Goal: Task Accomplishment & Management: Manage account settings

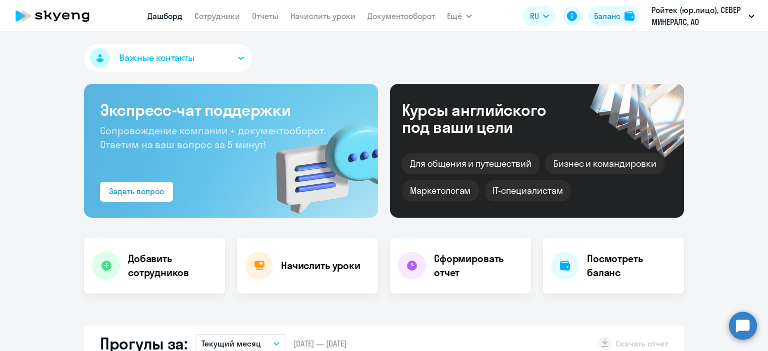
select select "30"
click at [746, 21] on button "Ройтек (юр.лицо), СЕВЕР МИНЕРАЛС, АО" at bounding box center [702, 16] width 113 height 24
click at [685, 14] on p "Ройтек (юр.лицо), СЕВЕР МИНЕРАЛС, АО" at bounding box center [697, 16] width 93 height 24
click at [674, 42] on li "Ройтек (юр.лицо), СЕВЕР МИНЕРАЛС, АО" at bounding box center [680, 46] width 158 height 25
click at [170, 58] on span "Важные контакты" at bounding box center [156, 57] width 75 height 13
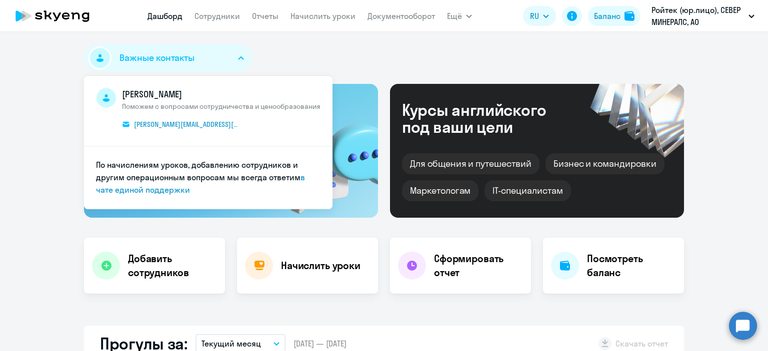
select select "30"
click at [170, 58] on span "Важные контакты" at bounding box center [156, 57] width 75 height 13
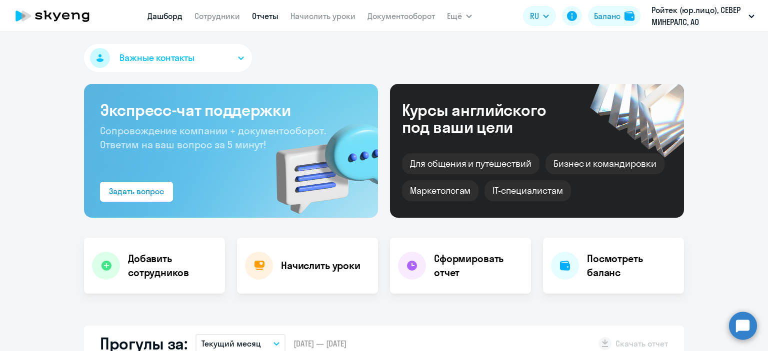
click at [270, 16] on link "Отчеты" at bounding box center [265, 16] width 26 height 10
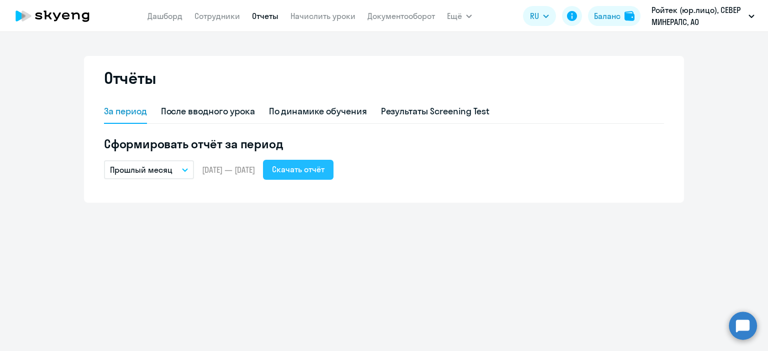
click at [312, 169] on div "Скачать отчёт" at bounding box center [298, 169] width 52 height 12
click at [74, 12] on icon at bounding box center [52, 15] width 88 height 25
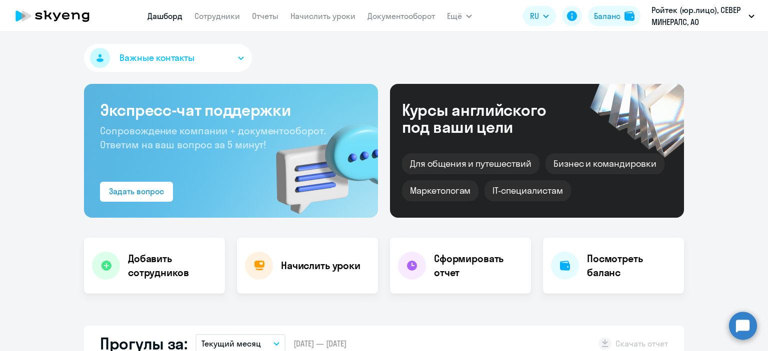
click at [214, 23] on nav "[PERSON_NAME] Отчеты Начислить уроки Документооборот" at bounding box center [290, 16] width 287 height 20
click at [218, 20] on link "Сотрудники" at bounding box center [216, 16] width 45 height 10
select select "30"
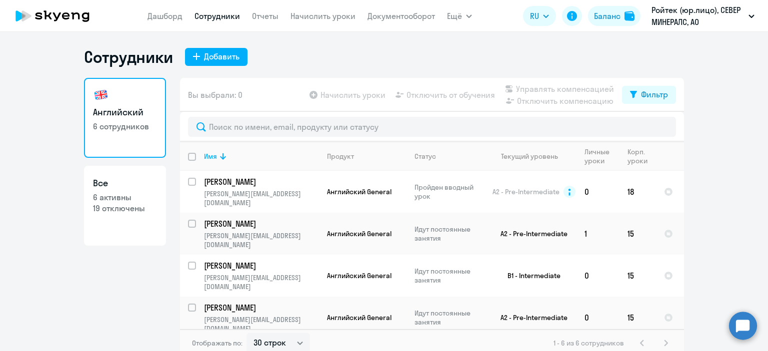
click at [132, 217] on link "Все 6 активны 19 отключены" at bounding box center [125, 206] width 82 height 80
select select "30"
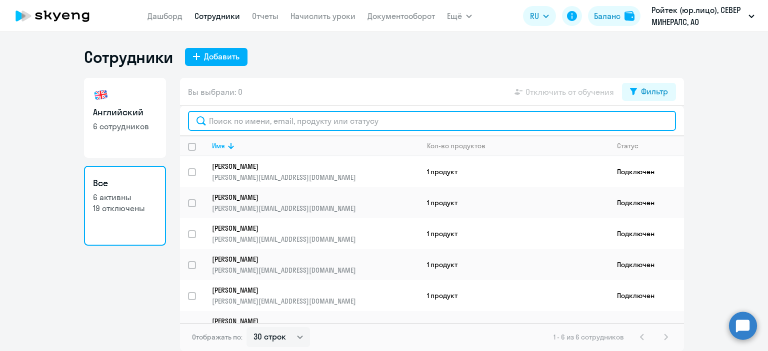
click at [332, 130] on input "text" at bounding box center [432, 121] width 488 height 20
type input ","
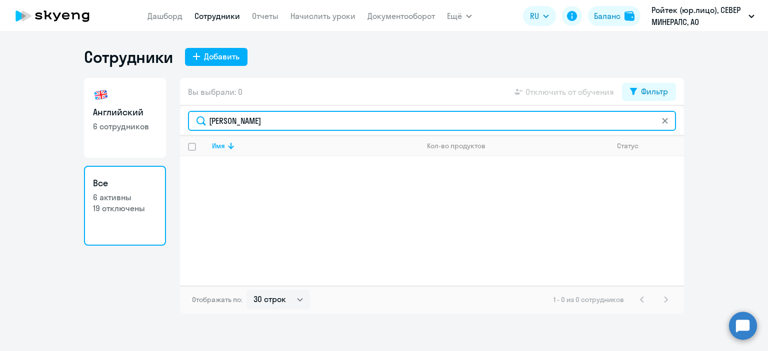
type input "[PERSON_NAME]"
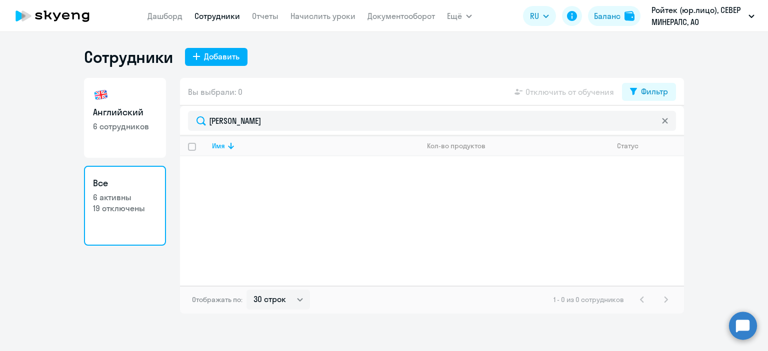
click at [124, 158] on div "Английский 6 сотрудников Все 6 активны 19 отключены" at bounding box center [125, 196] width 82 height 236
click at [117, 139] on link "Английский 6 сотрудников" at bounding box center [125, 118] width 82 height 80
select select "30"
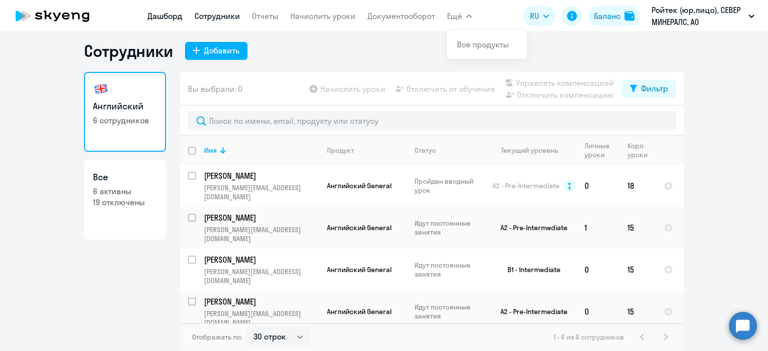
click at [168, 19] on link "Дашборд" at bounding box center [164, 16] width 35 height 10
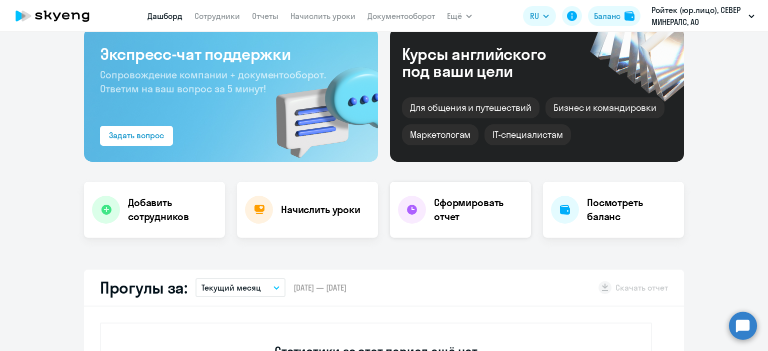
select select "30"
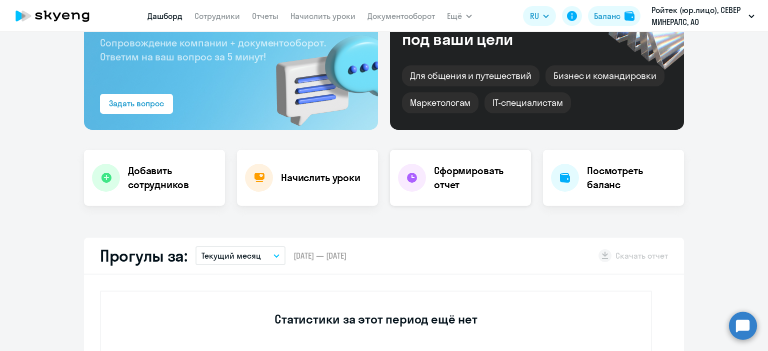
scroll to position [106, 0]
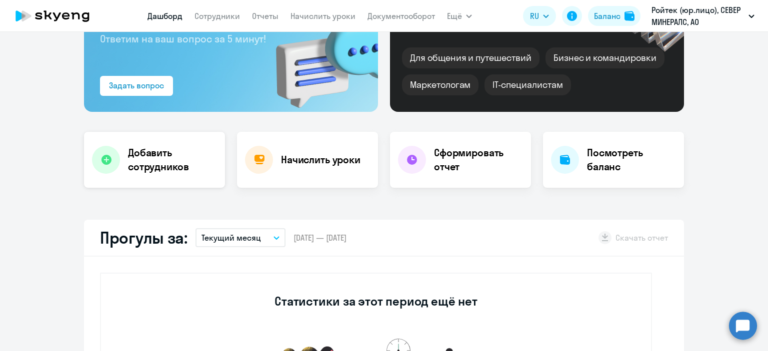
click at [154, 161] on h4 "Добавить сотрудников" at bounding box center [172, 160] width 89 height 28
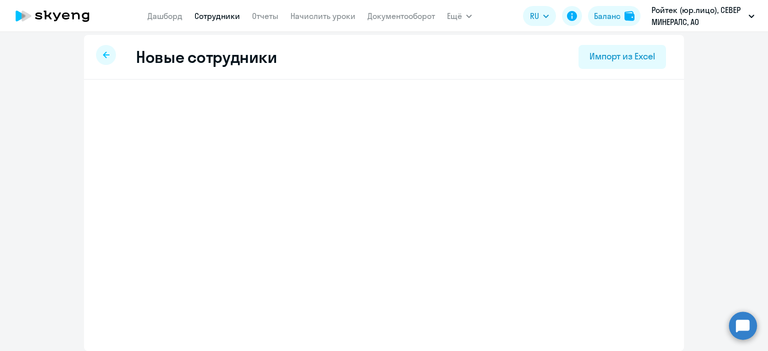
scroll to position [4, 0]
select select "english_adult_not_native_speaker"
select select "3"
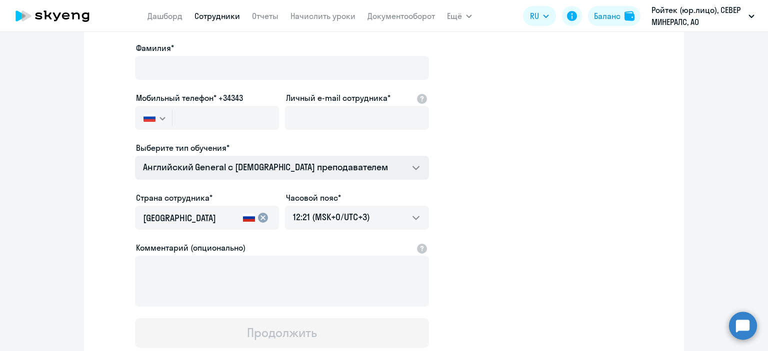
scroll to position [104, 0]
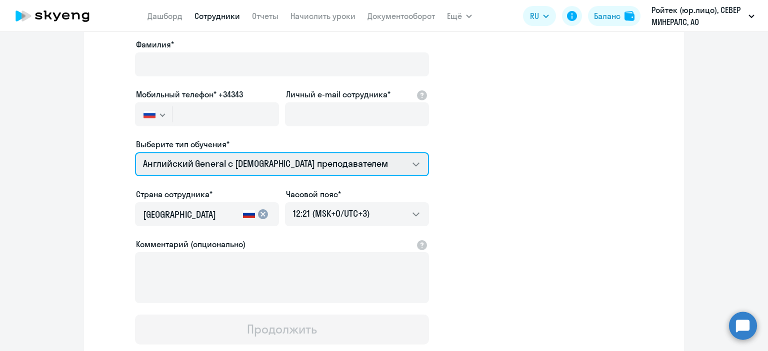
click at [407, 159] on select "Talks 15 минутные разговоры на английском Премиум английский с русскоговорящим …" at bounding box center [282, 164] width 294 height 24
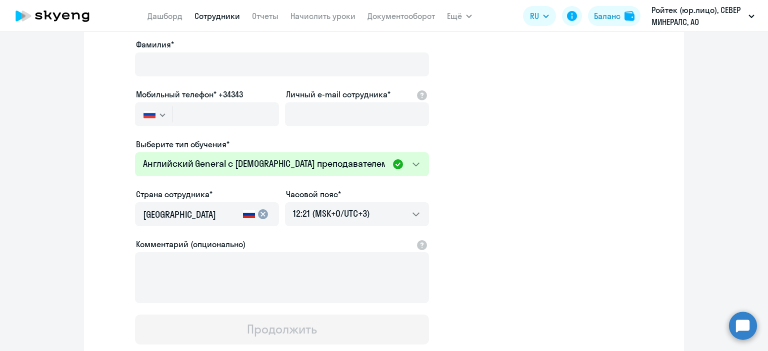
click at [496, 164] on app-new-student-form "Имя и отчество* Добавить себя как ученика [PERSON_NAME]* Мобильный телефон* +34…" at bounding box center [384, 167] width 568 height 356
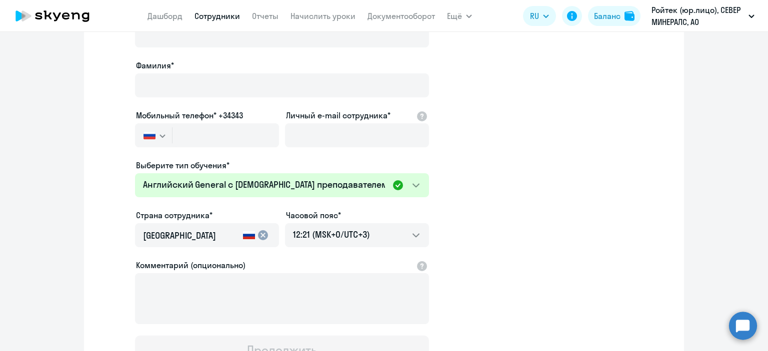
scroll to position [21, 0]
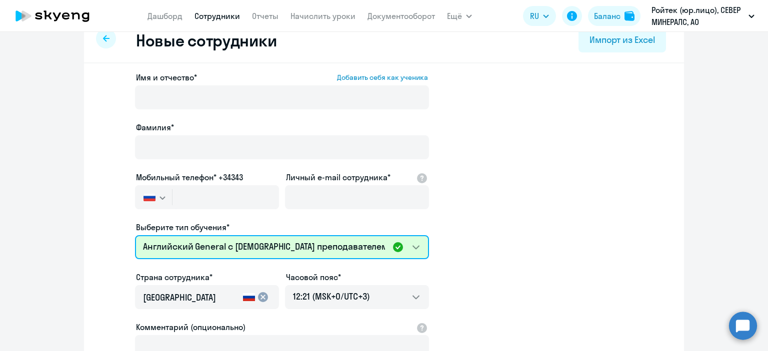
click at [415, 252] on select "Talks 15 минутные разговоры на английском Премиум английский с русскоговорящим …" at bounding box center [282, 247] width 294 height 24
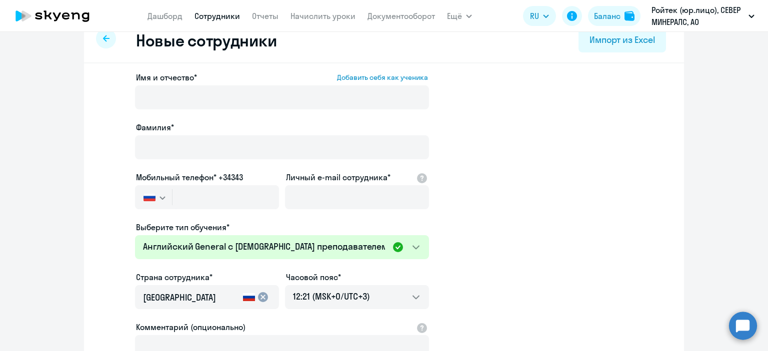
click at [495, 180] on app-new-student-form "Имя и отчество* Добавить себя как ученика [PERSON_NAME]* Мобильный телефон* +34…" at bounding box center [384, 249] width 568 height 356
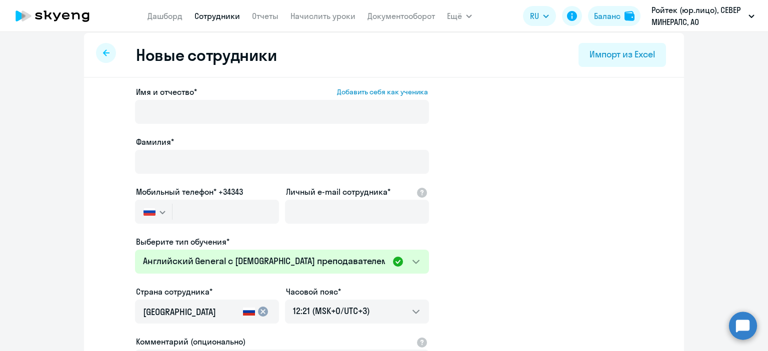
scroll to position [0, 0]
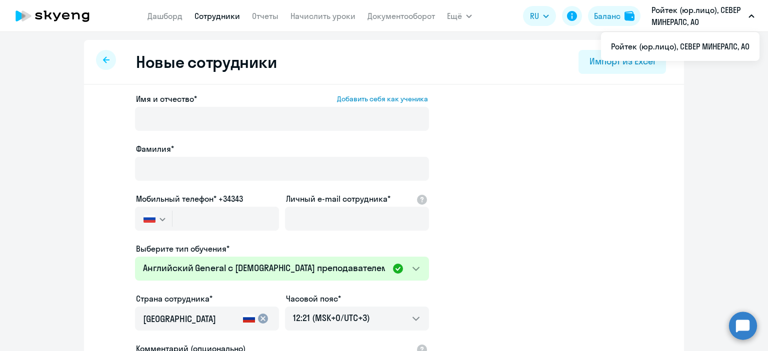
click at [657, 19] on p "Ройтек (юр.лицо), СЕВЕР МИНЕРАЛС, АО" at bounding box center [697, 16] width 93 height 24
click at [745, 16] on button "Ройтек (юр.лицо), СЕВЕР МИНЕРАЛС, АО" at bounding box center [702, 16] width 113 height 24
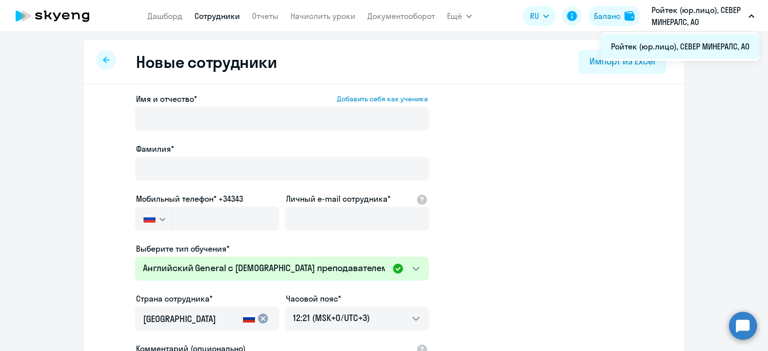
click at [723, 43] on li "Ройтек (юр.лицо), СЕВЕР МИНЕРАЛС, АО" at bounding box center [680, 46] width 158 height 25
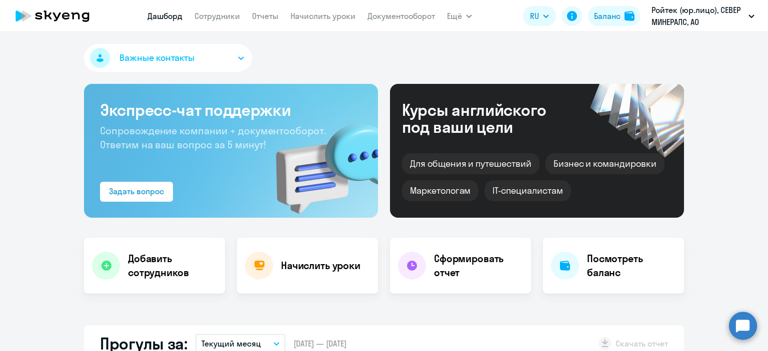
select select "30"
click at [669, 40] on li "Ройтек (юр.лицо), СЕВЕР МИНЕРАЛС, АО" at bounding box center [680, 46] width 158 height 25
click at [669, 40] on div "Важные контакты Экспресс-чат поддержки Сопровождение компании + документооборот…" at bounding box center [384, 191] width 768 height 319
click at [571, 20] on icon at bounding box center [572, 16] width 10 height 10
select select "30"
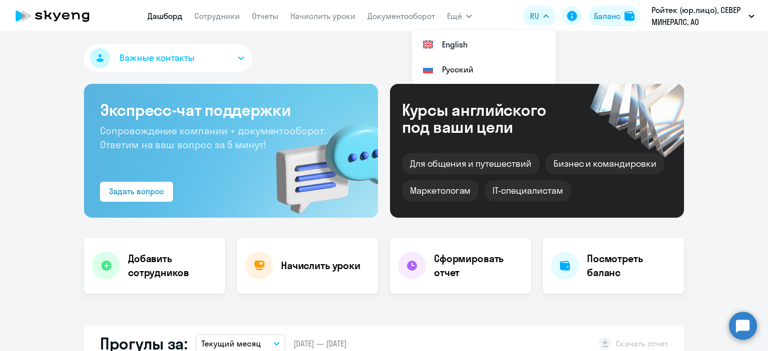
click at [552, 14] on button "RU" at bounding box center [539, 16] width 33 height 20
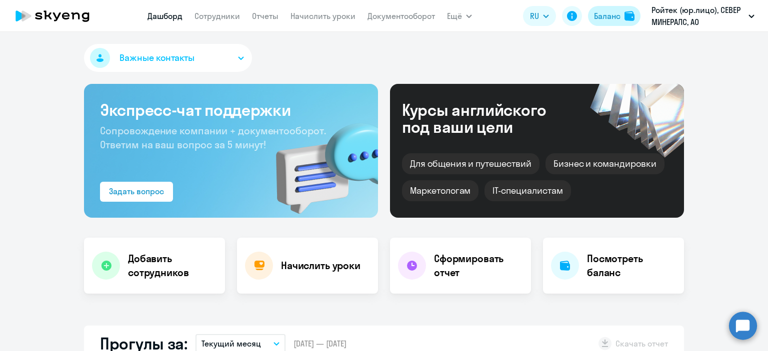
click at [614, 18] on div "Баланс" at bounding box center [607, 16] width 26 height 12
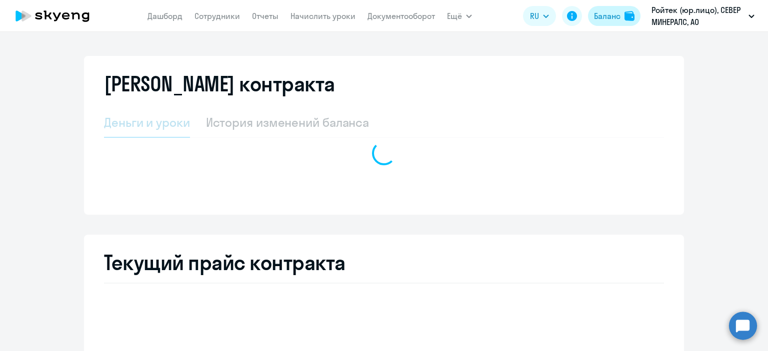
select select "english_adult_not_native_speaker"
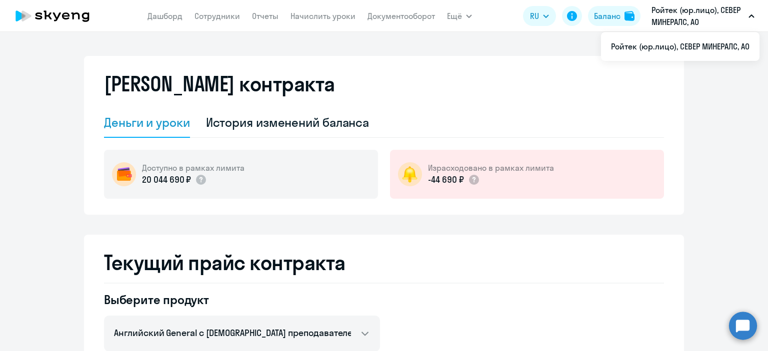
click at [675, 11] on p "Ройтек (юр.лицо), СЕВЕР МИНЕРАЛС, АО" at bounding box center [697, 16] width 93 height 24
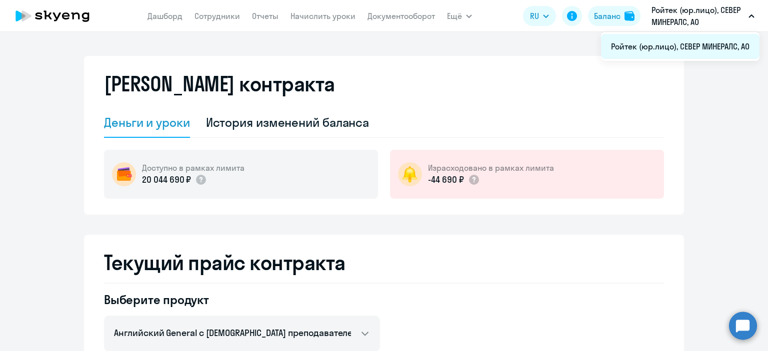
click at [660, 49] on li "Ройтек (юр.лицо), СЕВЕР МИНЕРАЛС, АО" at bounding box center [680, 46] width 158 height 25
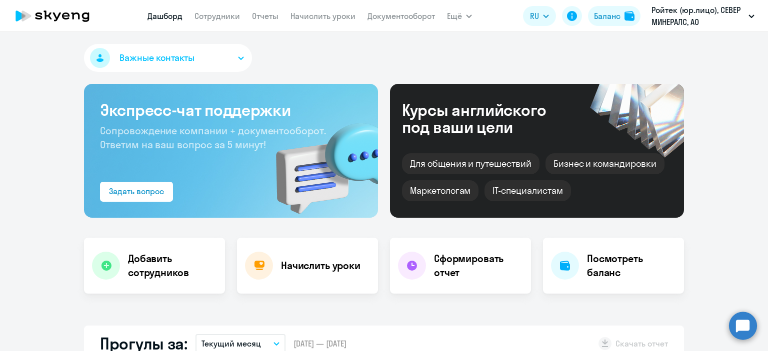
select select "30"
click at [58, 17] on icon at bounding box center [57, 16] width 8 height 8
